Goal: Transaction & Acquisition: Obtain resource

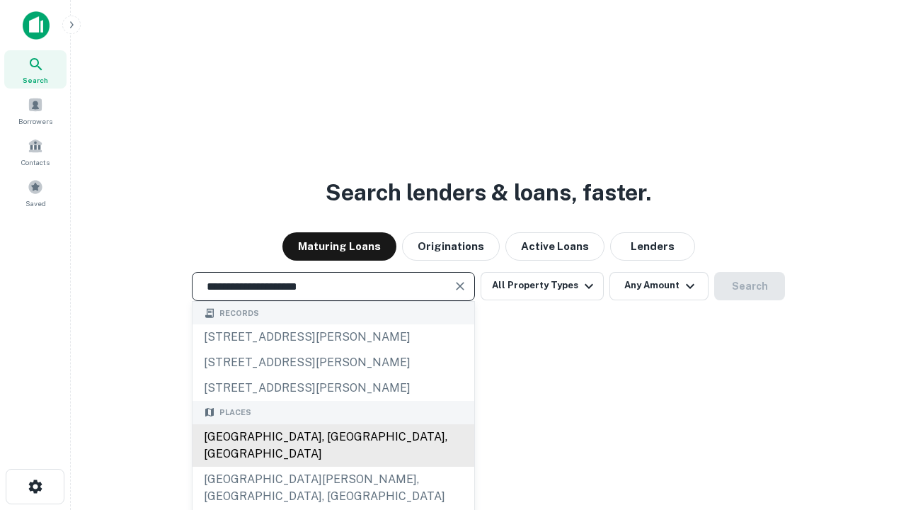
click at [333, 466] on div "Santa Monica, CA, USA" at bounding box center [334, 445] width 282 height 42
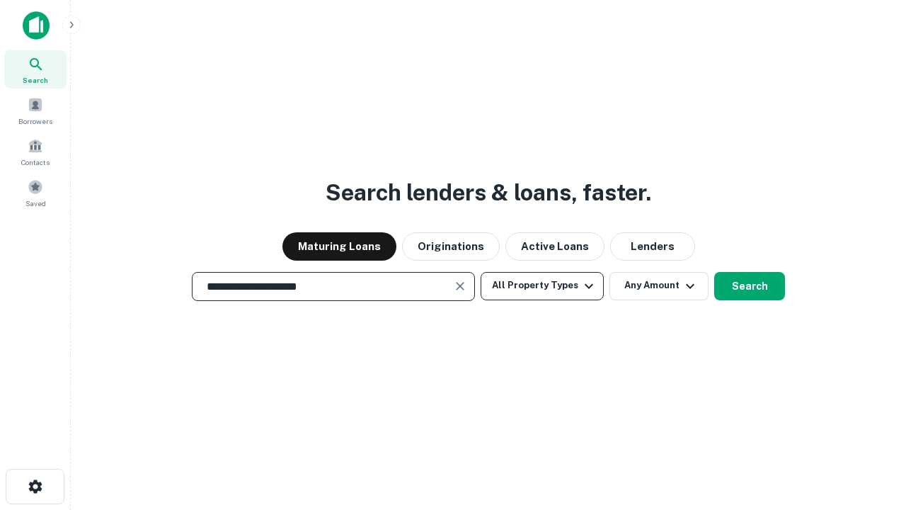
type input "**********"
click at [542, 285] on button "All Property Types" at bounding box center [542, 286] width 123 height 28
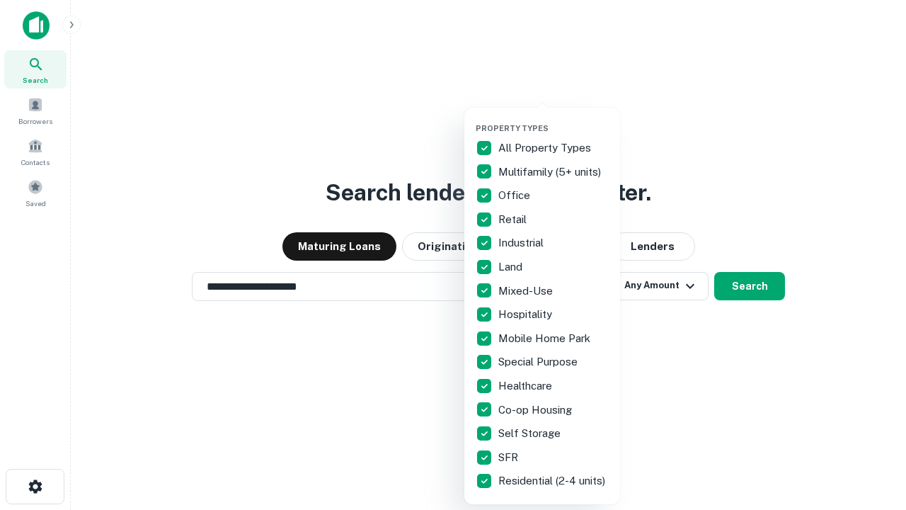
click at [553, 119] on button "button" at bounding box center [554, 119] width 156 height 1
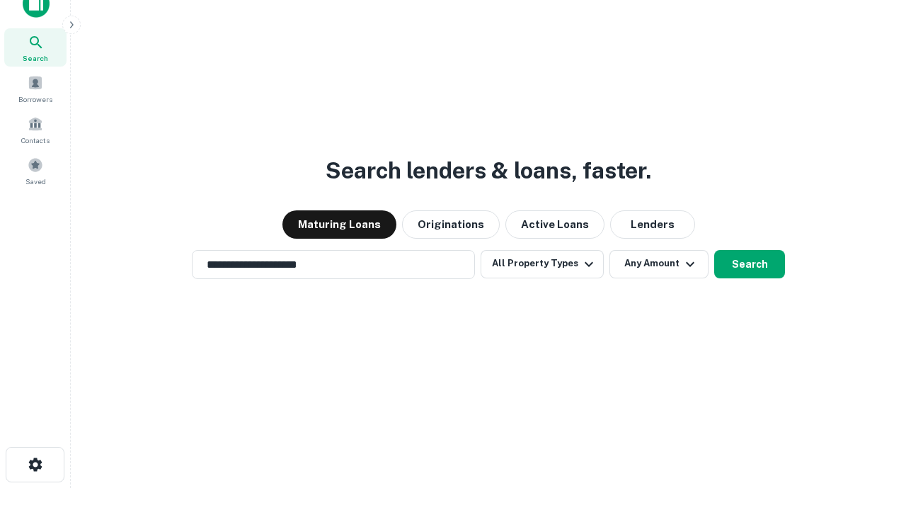
scroll to position [8, 171]
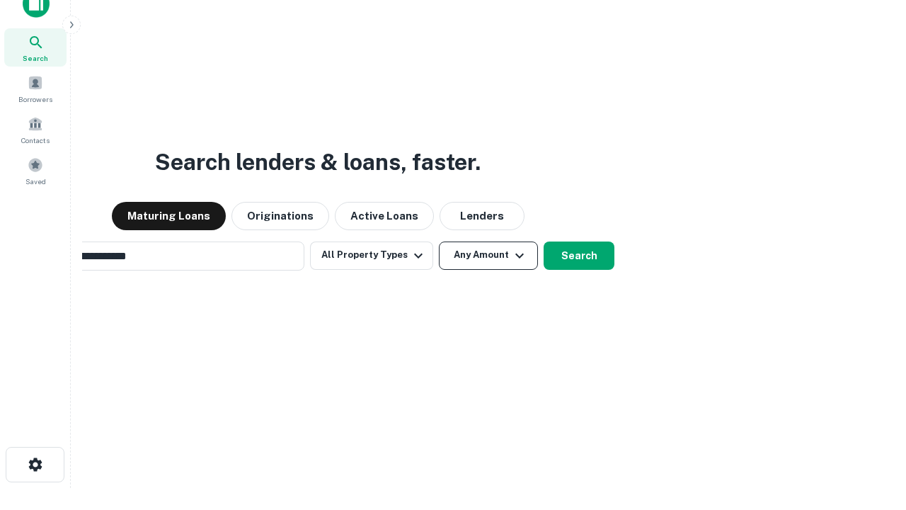
click at [439, 241] on button "Any Amount" at bounding box center [488, 255] width 99 height 28
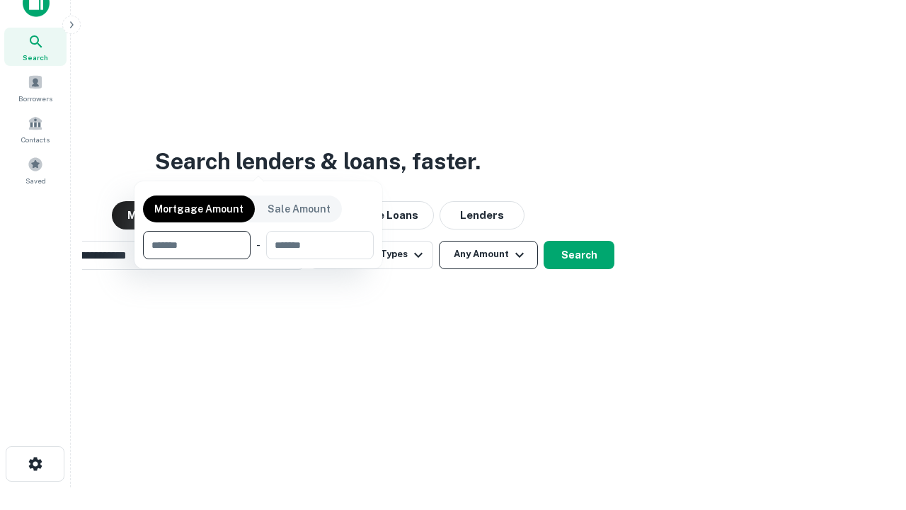
scroll to position [102, 401]
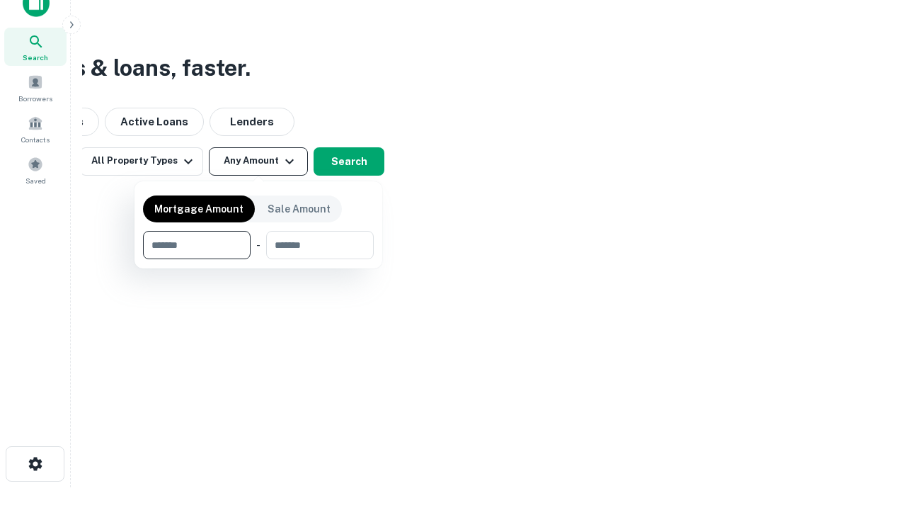
type input "*******"
click at [258, 259] on button "button" at bounding box center [258, 259] width 231 height 1
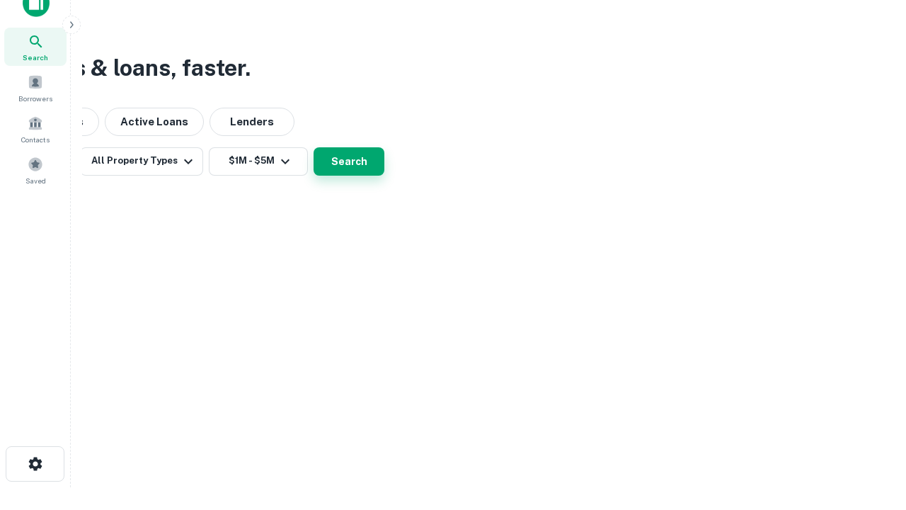
click at [384, 176] on button "Search" at bounding box center [349, 161] width 71 height 28
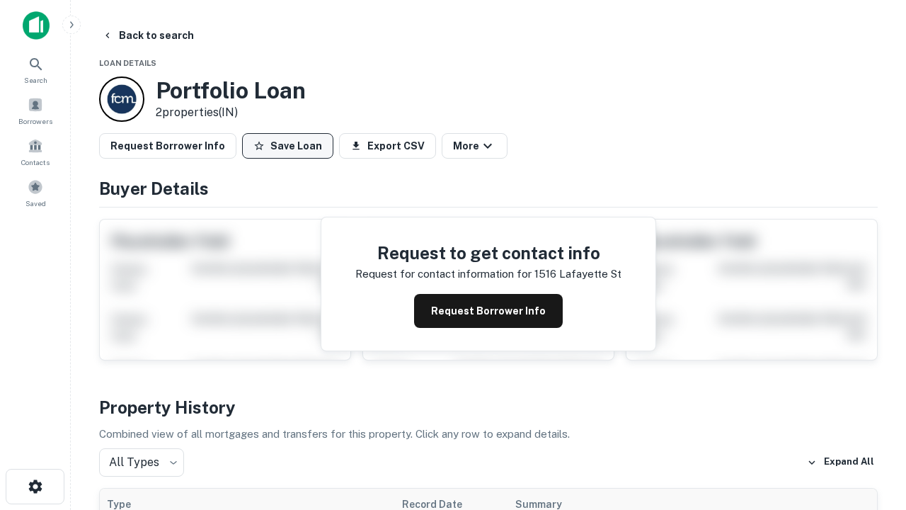
click at [287, 146] on button "Save Loan" at bounding box center [287, 145] width 91 height 25
click at [291, 146] on button "Save Loan" at bounding box center [287, 145] width 91 height 25
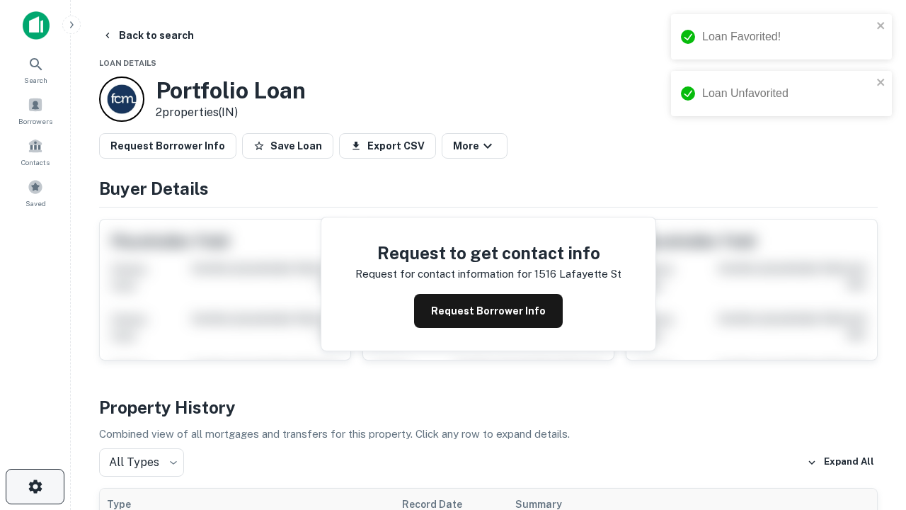
click at [35, 486] on icon "button" at bounding box center [35, 486] width 17 height 17
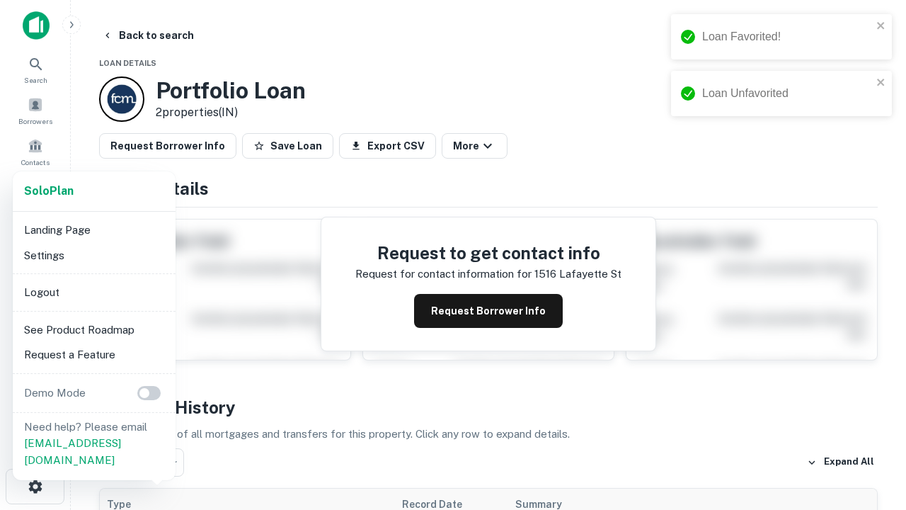
click at [93, 292] on li "Logout" at bounding box center [93, 292] width 151 height 25
